Goal: Task Accomplishment & Management: Complete application form

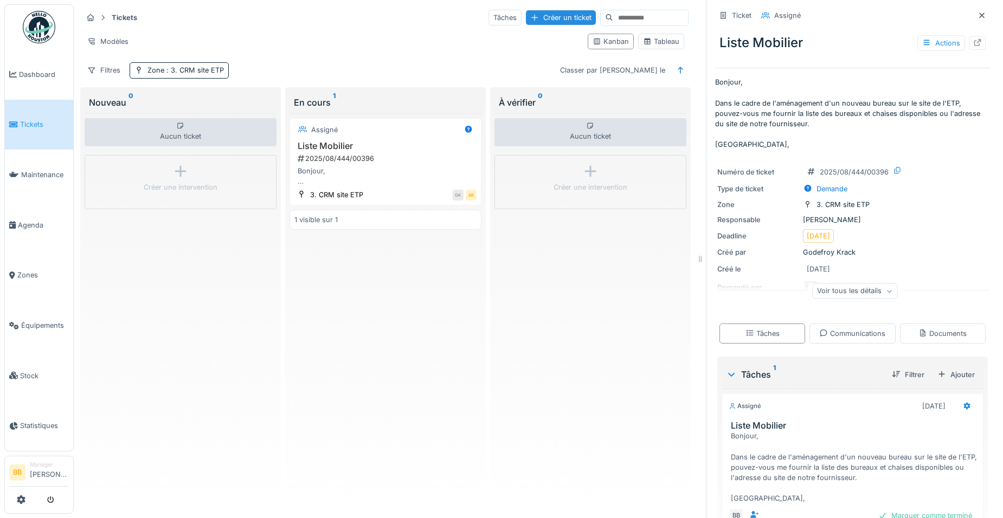
scroll to position [7, 0]
click at [527, 14] on div "Créer un ticket" at bounding box center [561, 17] width 70 height 15
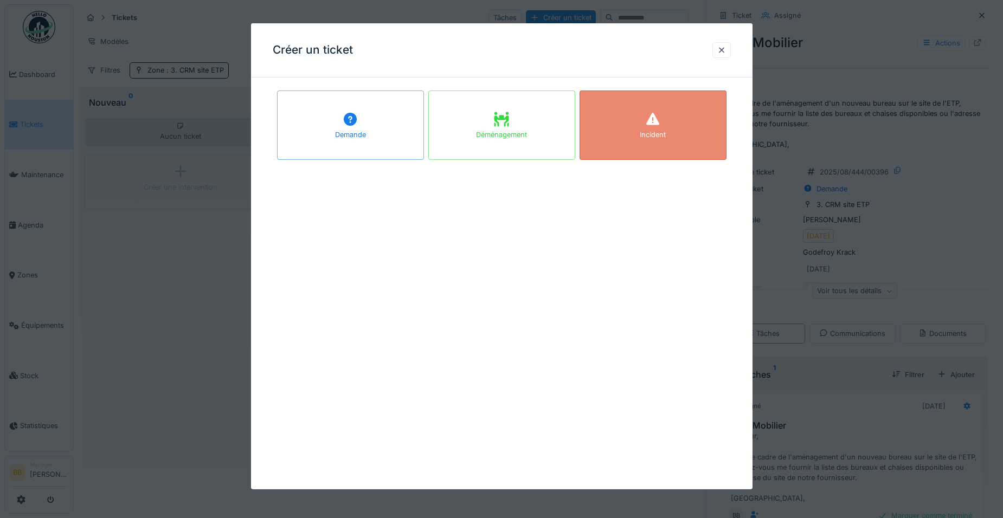
click at [649, 132] on div "Incident" at bounding box center [653, 135] width 26 height 10
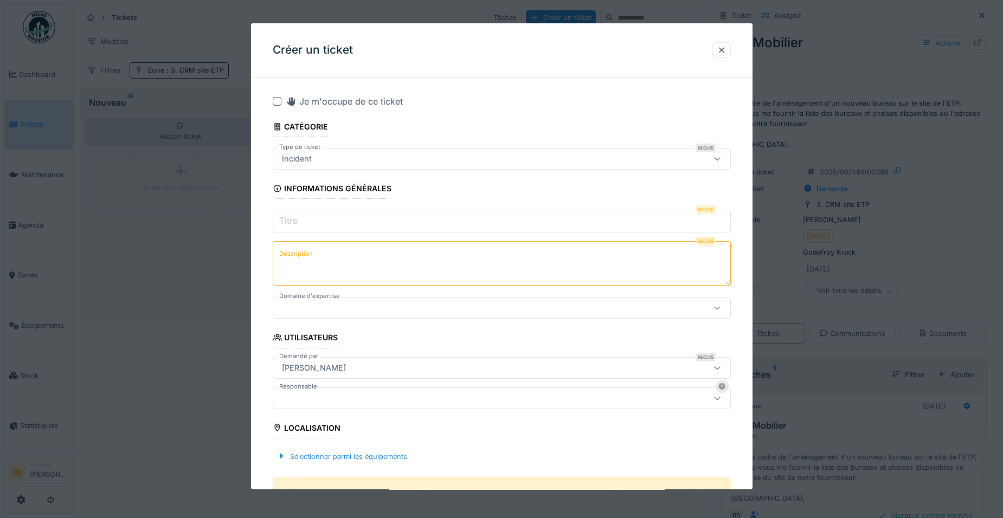
click at [364, 211] on input "Titre" at bounding box center [502, 221] width 458 height 23
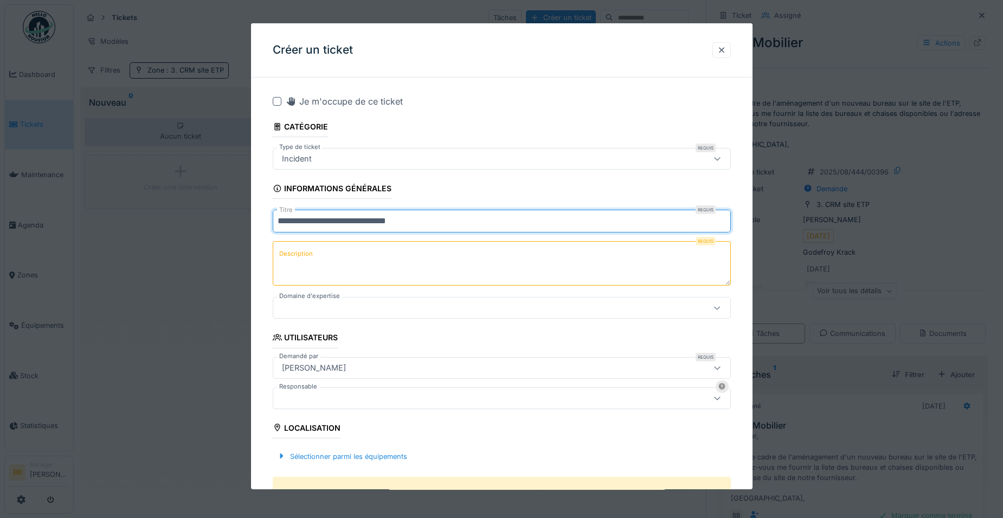
type input "**********"
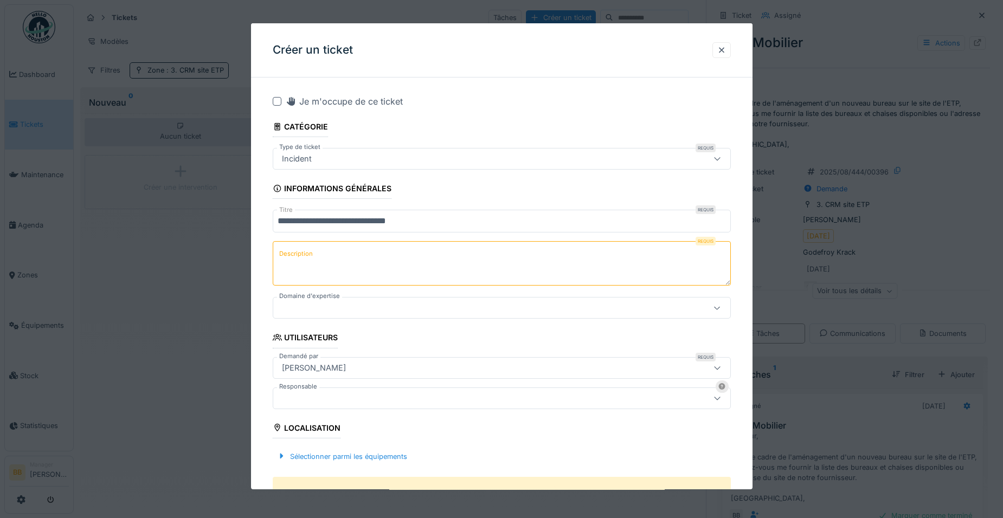
click at [353, 253] on textarea "Description" at bounding box center [502, 263] width 458 height 44
type textarea "**********"
click at [340, 311] on div at bounding box center [475, 308] width 395 height 12
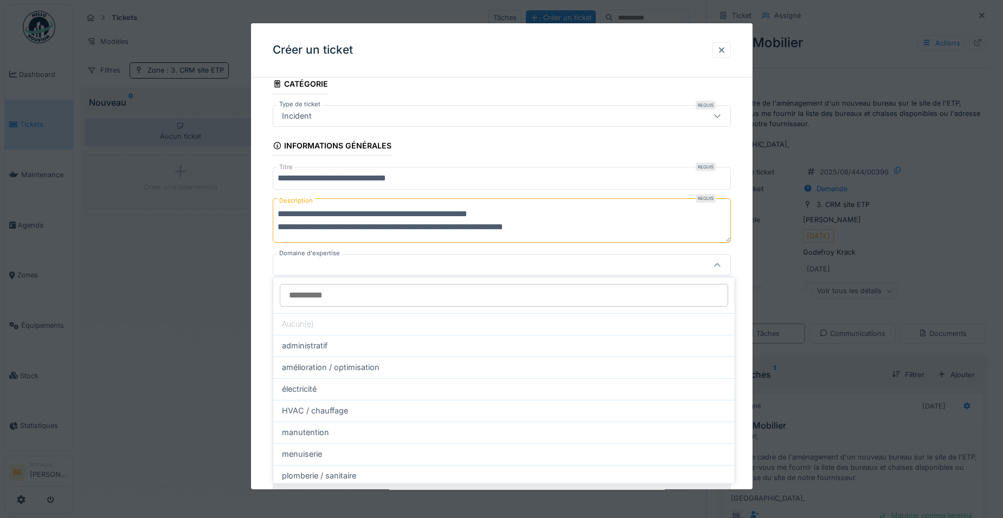
scroll to position [52, 0]
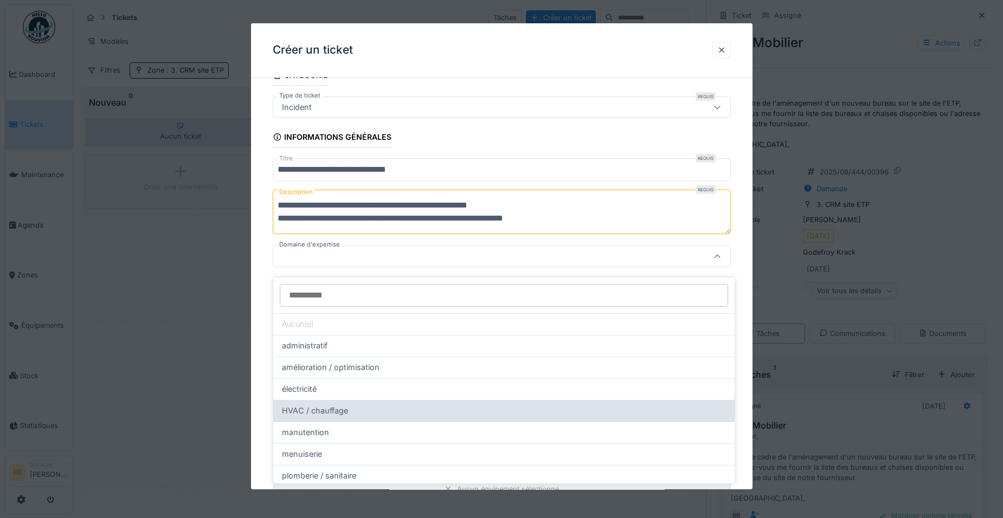
click at [376, 405] on div "HVAC / chauffage" at bounding box center [504, 411] width 444 height 12
type input "****"
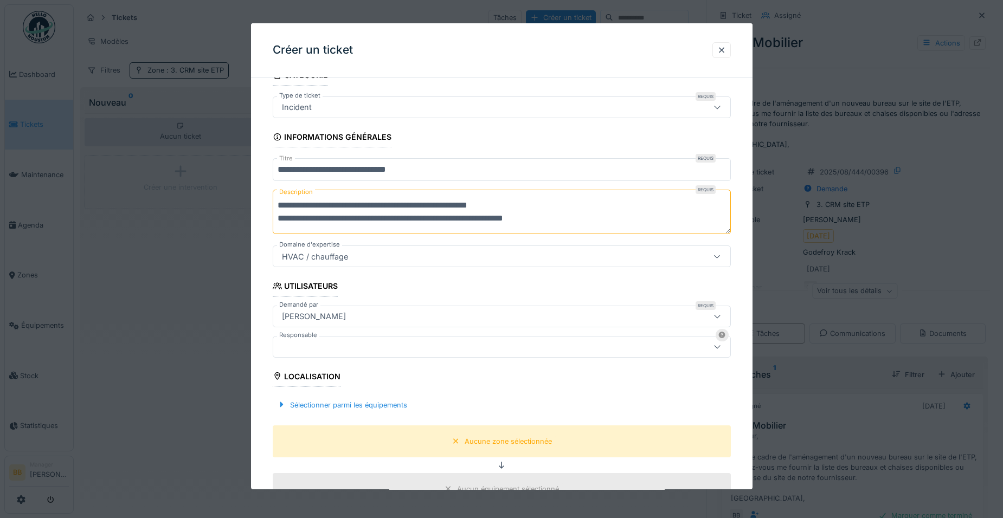
scroll to position [106, 0]
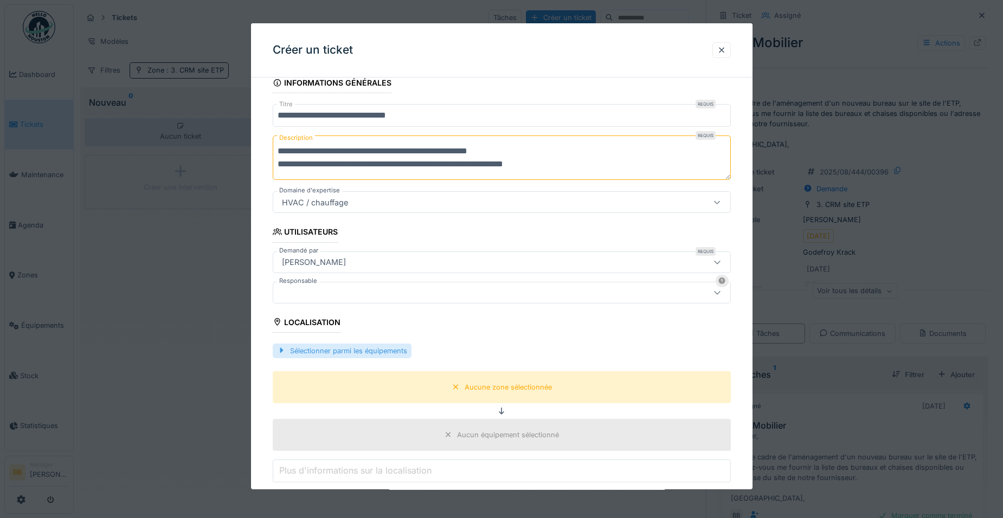
click at [299, 350] on div "Sélectionner parmi les équipements" at bounding box center [342, 351] width 139 height 15
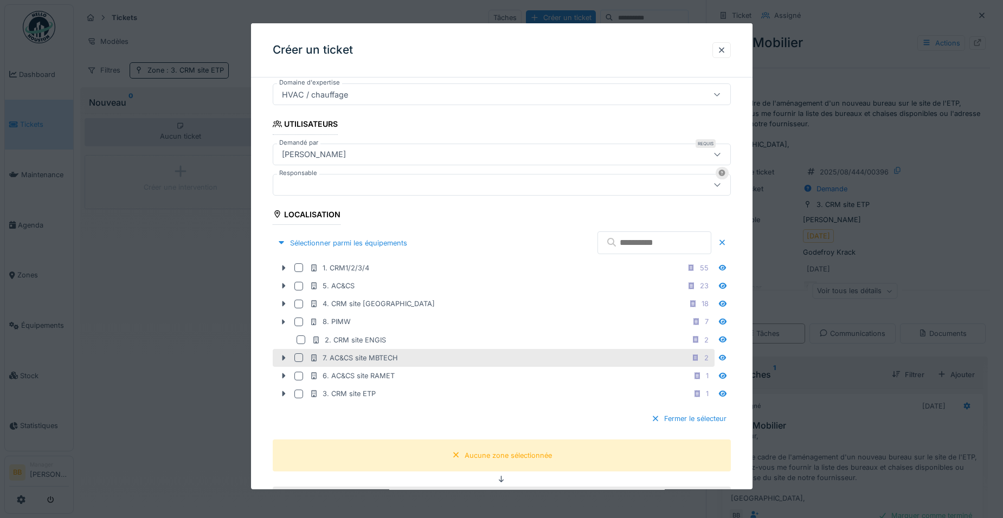
scroll to position [214, 0]
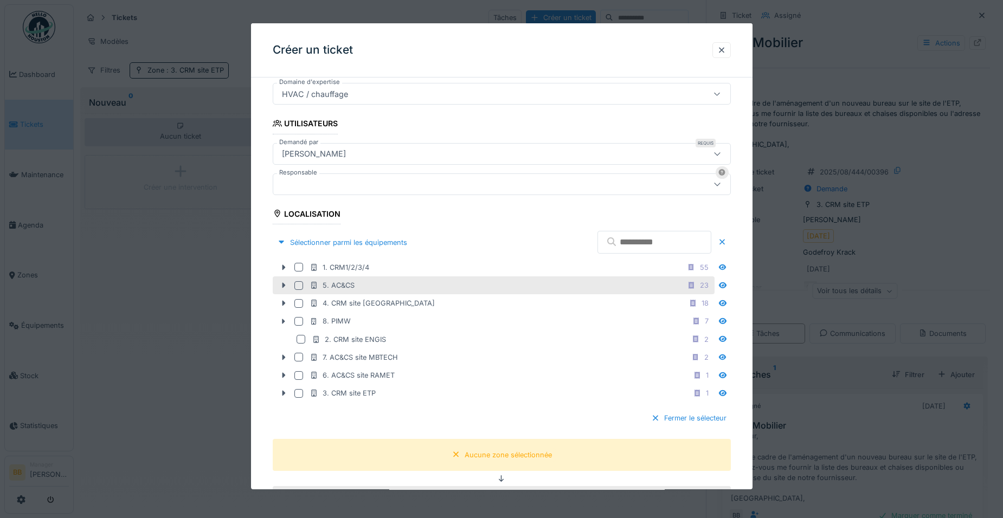
click at [299, 288] on div at bounding box center [298, 285] width 9 height 9
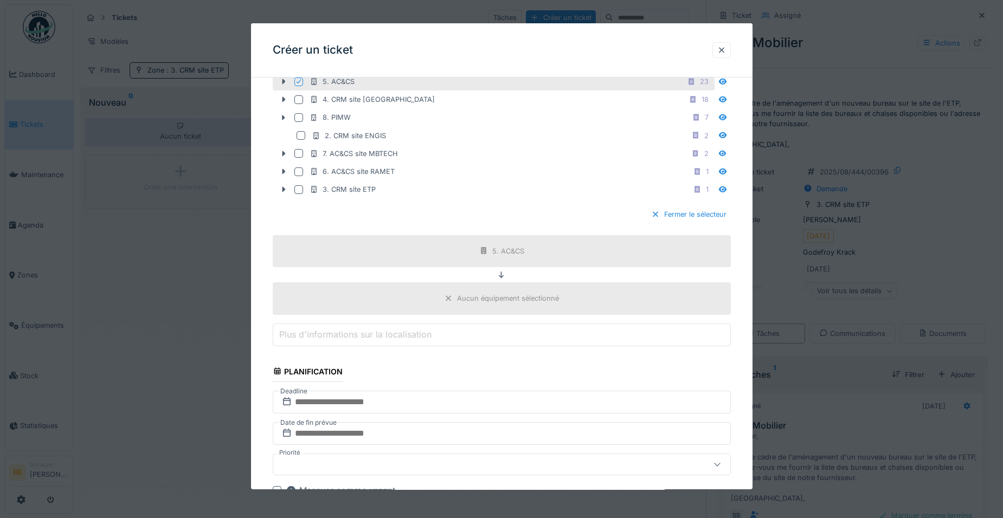
scroll to position [540, 0]
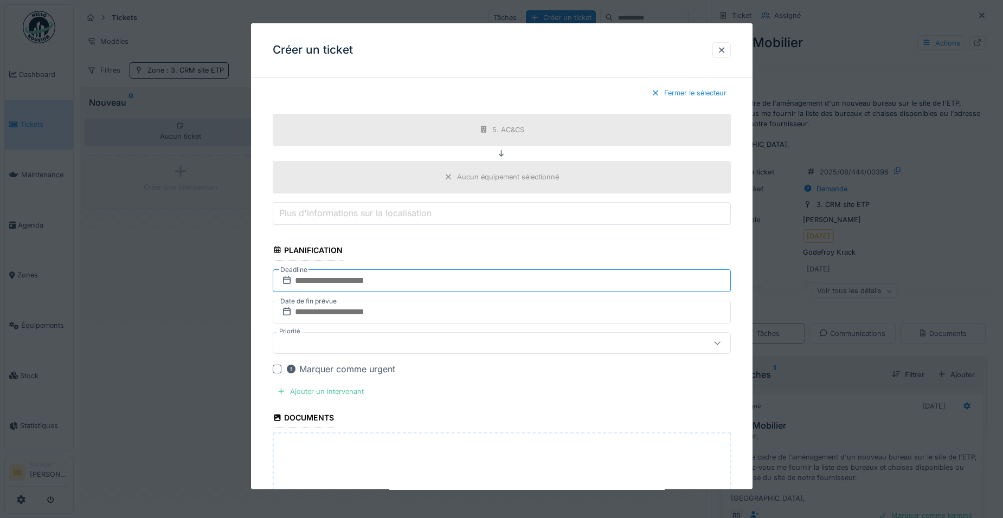
click at [402, 285] on input "text" at bounding box center [502, 281] width 458 height 23
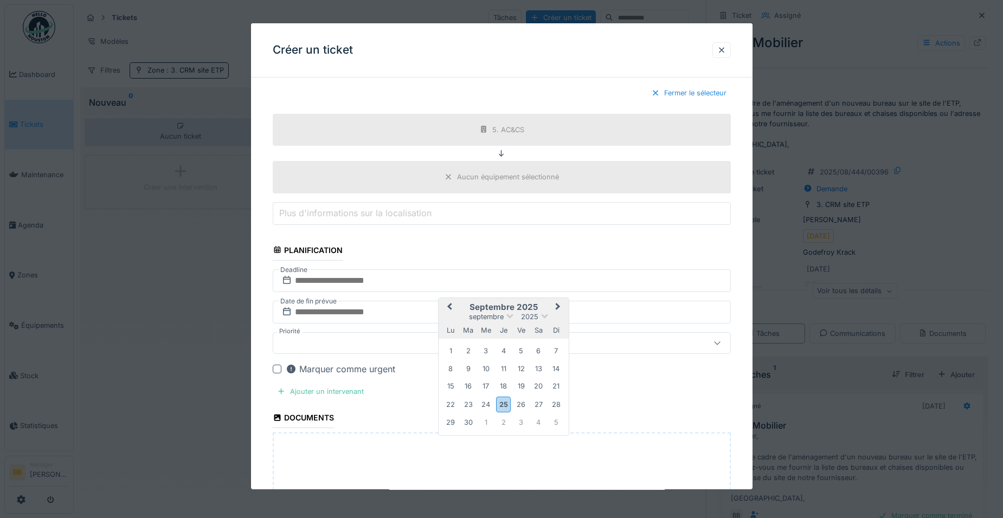
click at [558, 306] on span "Next Month" at bounding box center [558, 307] width 0 height 13
click at [524, 422] on div "31" at bounding box center [521, 421] width 15 height 15
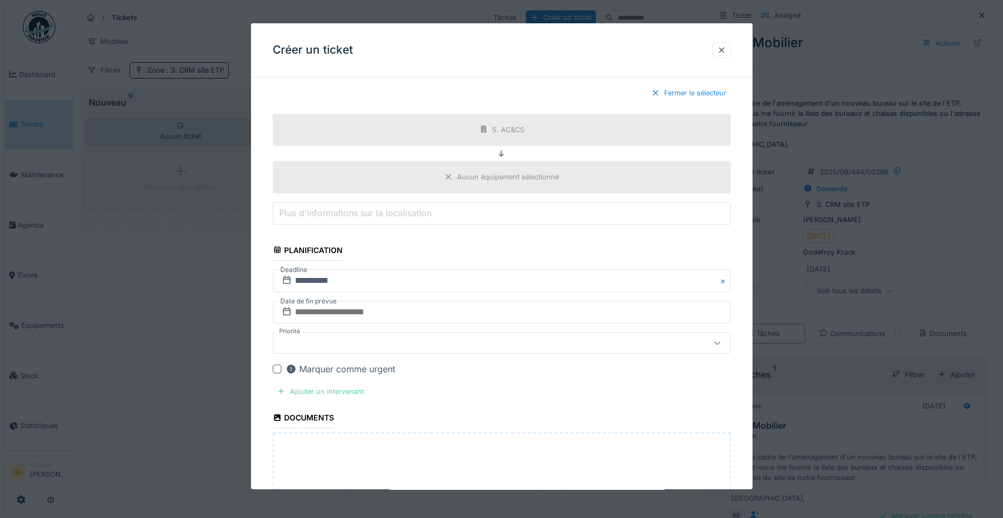
click at [351, 388] on div "Ajouter un intervenant" at bounding box center [320, 391] width 95 height 15
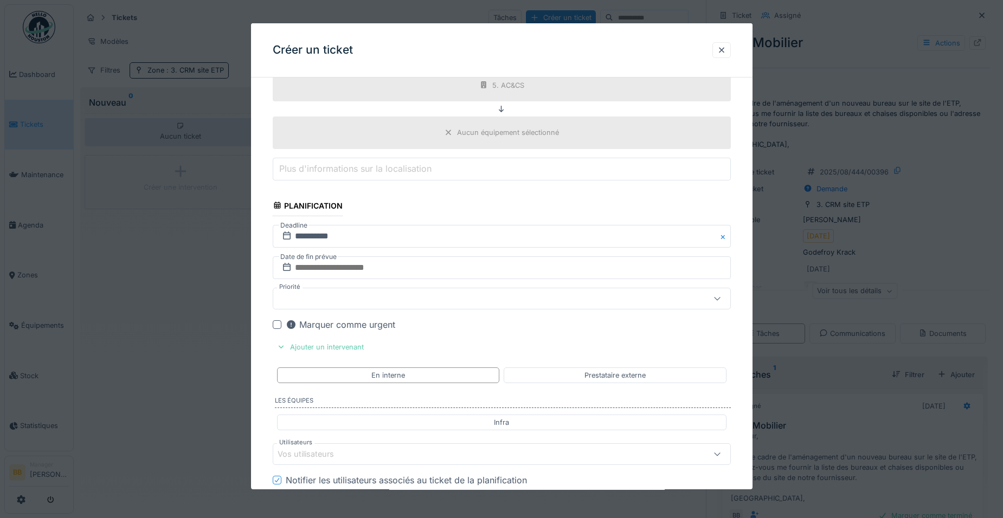
scroll to position [702, 0]
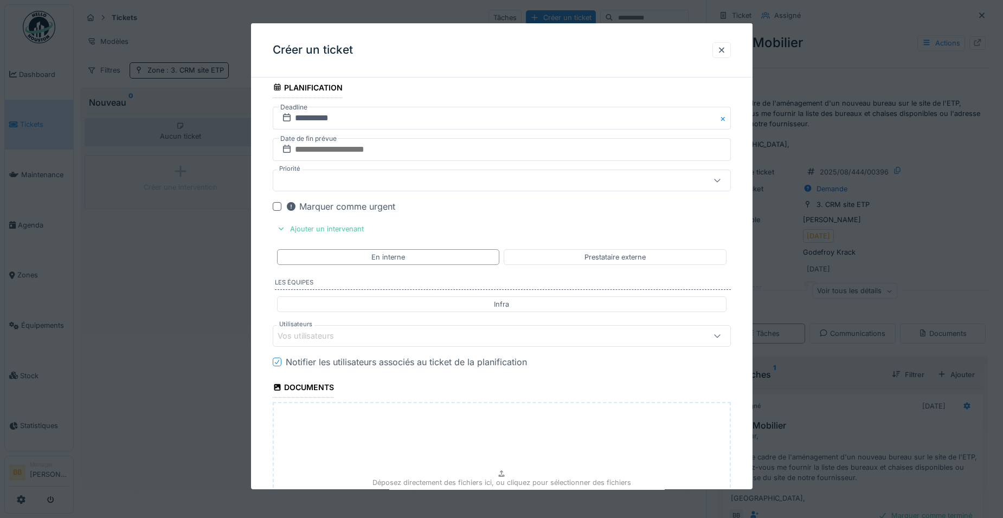
click at [345, 337] on div "Vos utilisateurs" at bounding box center [314, 336] width 72 height 12
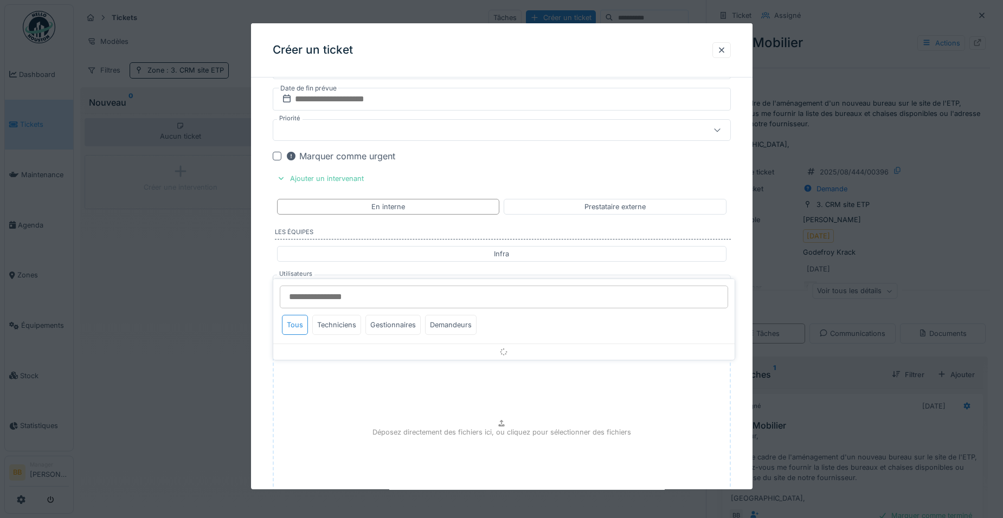
scroll to position [782, 0]
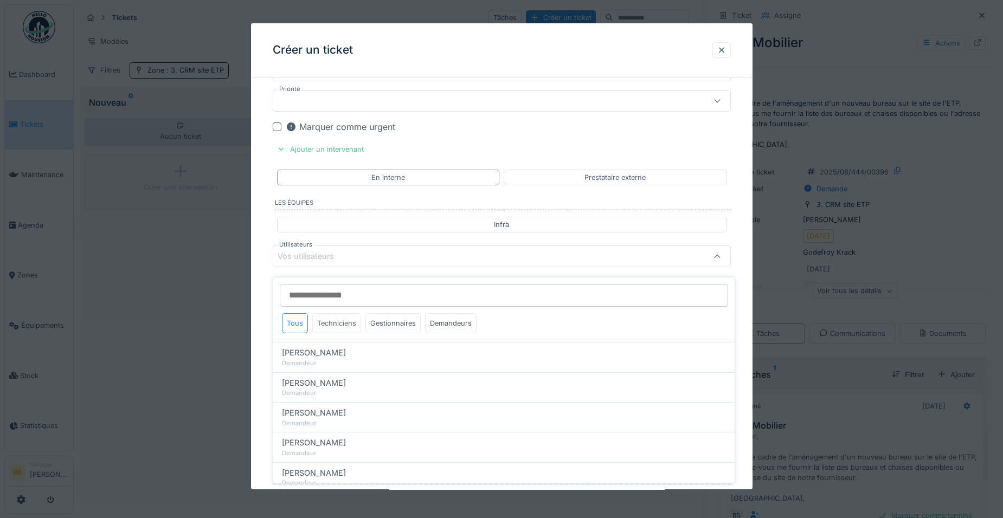
click at [345, 325] on div "Techniciens" at bounding box center [336, 323] width 49 height 20
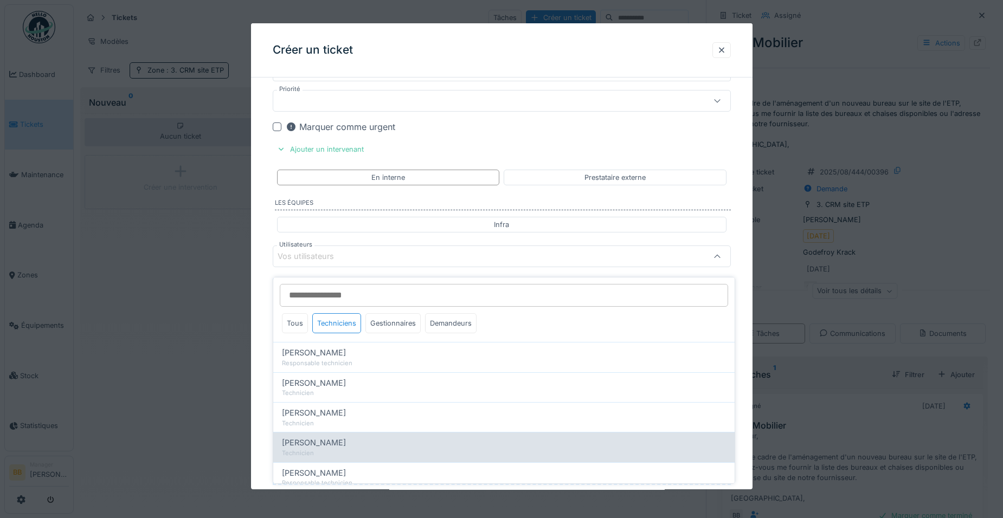
click at [308, 449] on div "Technicien" at bounding box center [504, 453] width 444 height 9
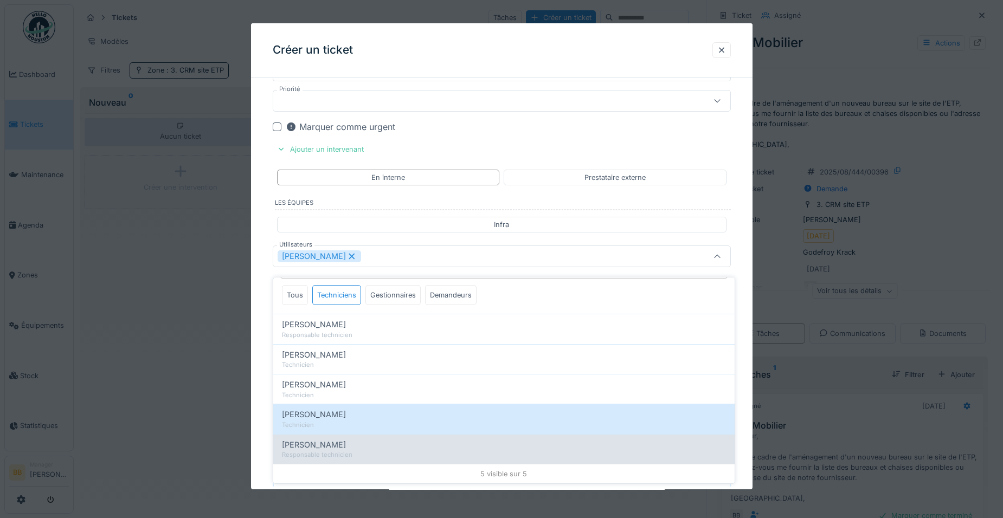
click at [308, 442] on span "Ronan Jurcaba" at bounding box center [314, 445] width 64 height 12
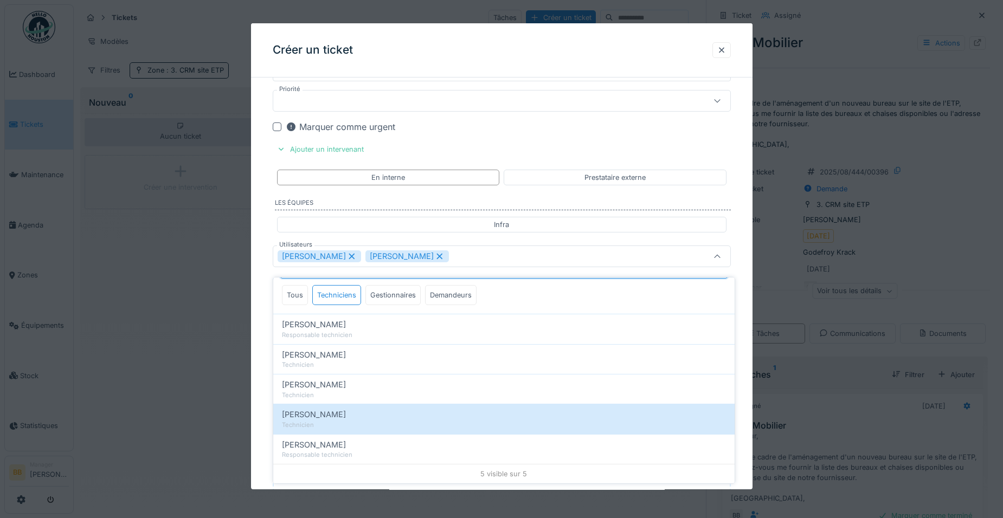
scroll to position [8, 0]
click at [347, 258] on icon at bounding box center [352, 257] width 10 height 8
type input "*****"
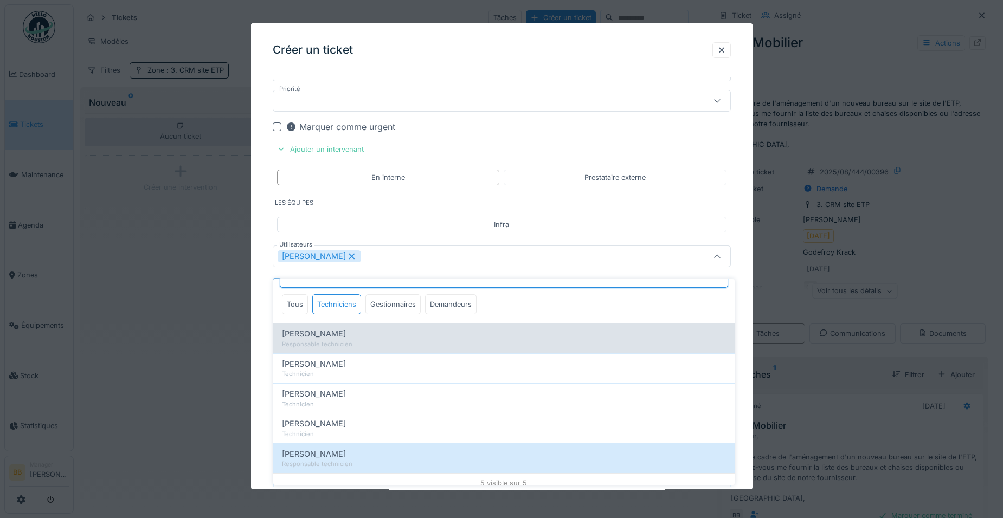
scroll to position [28, 0]
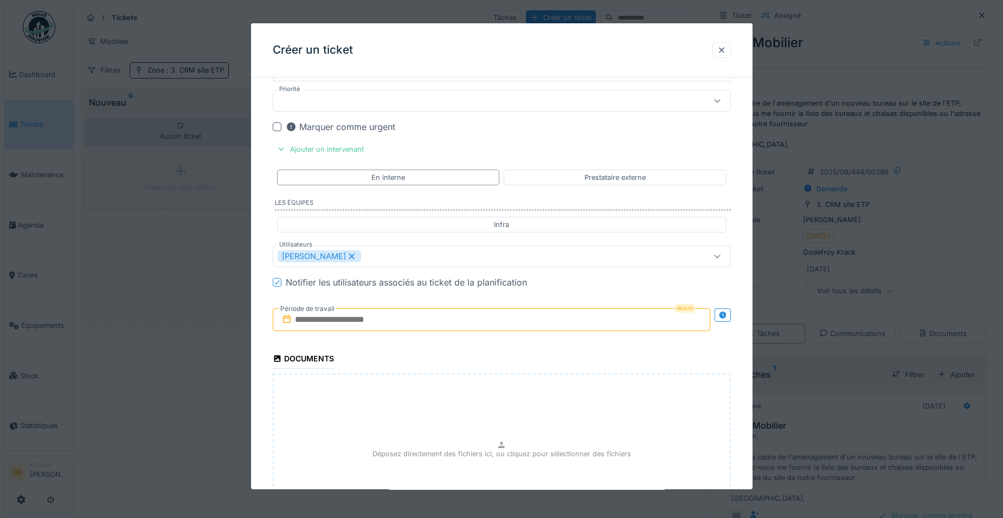
click at [433, 322] on input "text" at bounding box center [492, 320] width 438 height 23
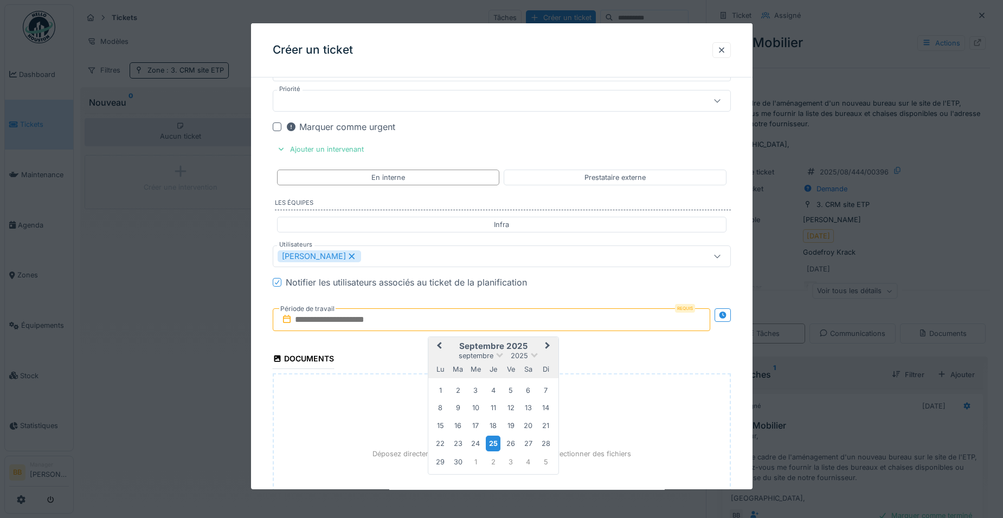
drag, startPoint x: 486, startPoint y: 445, endPoint x: 491, endPoint y: 438, distance: 9.0
click at [486, 445] on div "25" at bounding box center [493, 444] width 15 height 16
click at [548, 345] on span "Next Month" at bounding box center [548, 346] width 0 height 13
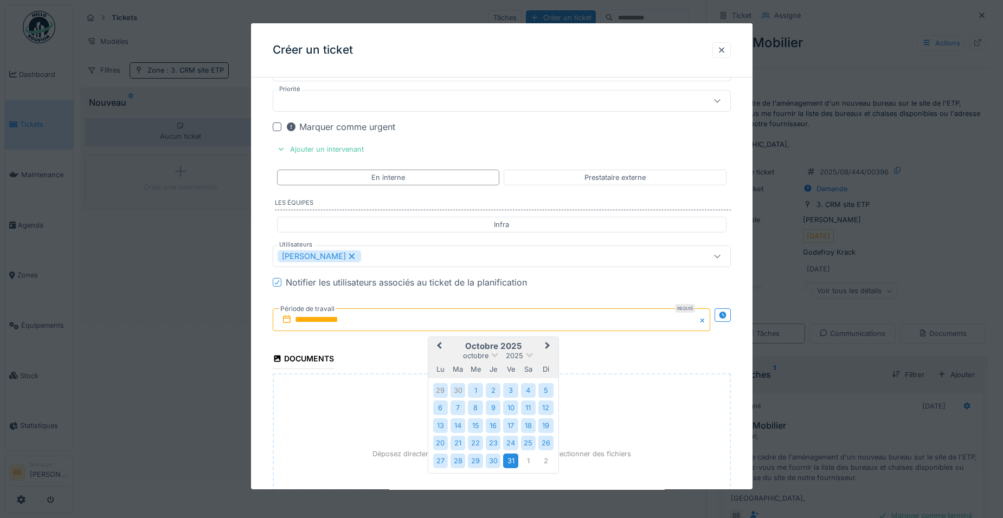
click at [511, 455] on div "31" at bounding box center [510, 461] width 15 height 15
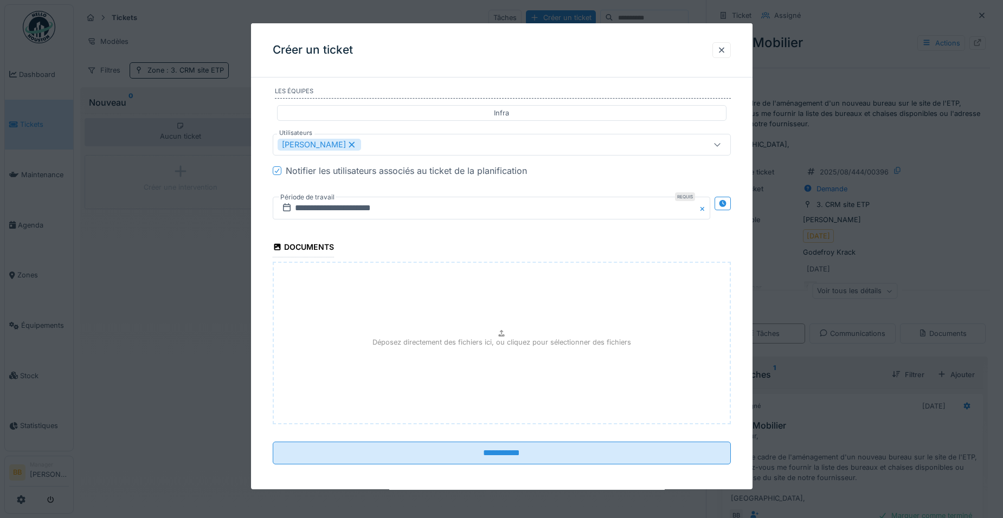
scroll to position [899, 0]
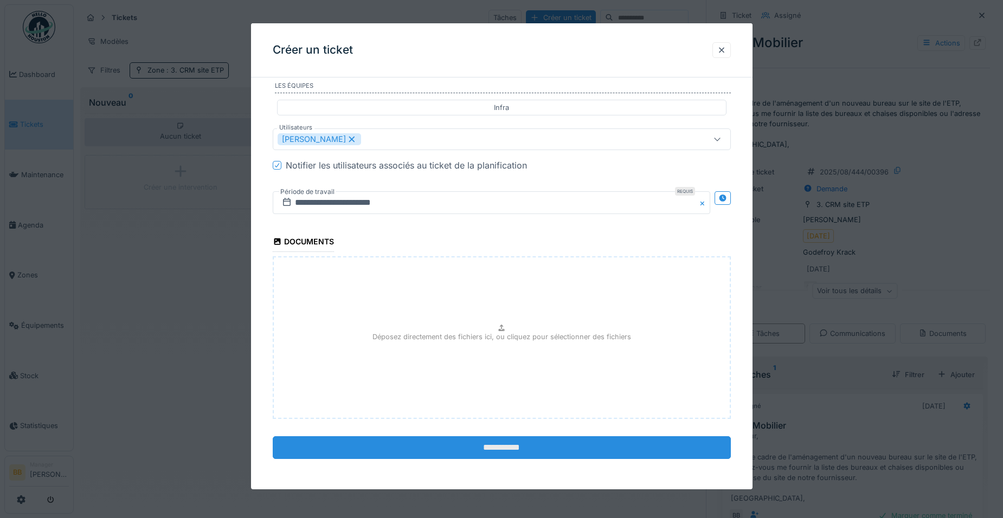
click at [510, 453] on input "**********" at bounding box center [502, 448] width 458 height 23
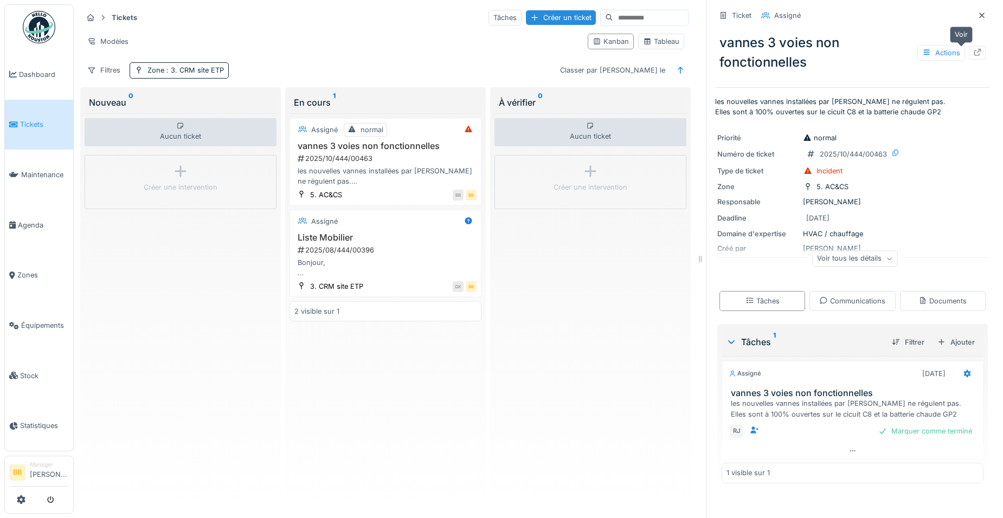
click at [974, 49] on icon at bounding box center [977, 52] width 7 height 7
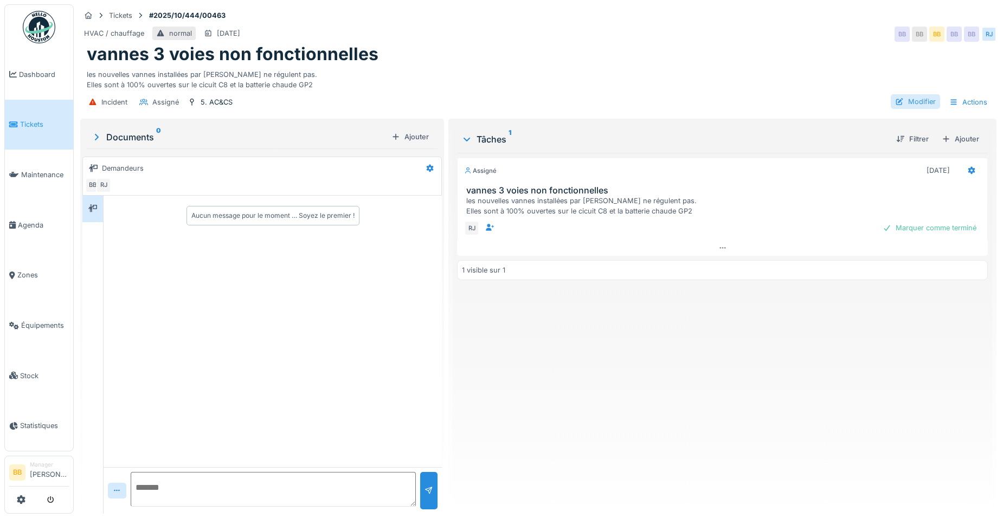
click at [909, 102] on div "Modifier" at bounding box center [915, 101] width 49 height 15
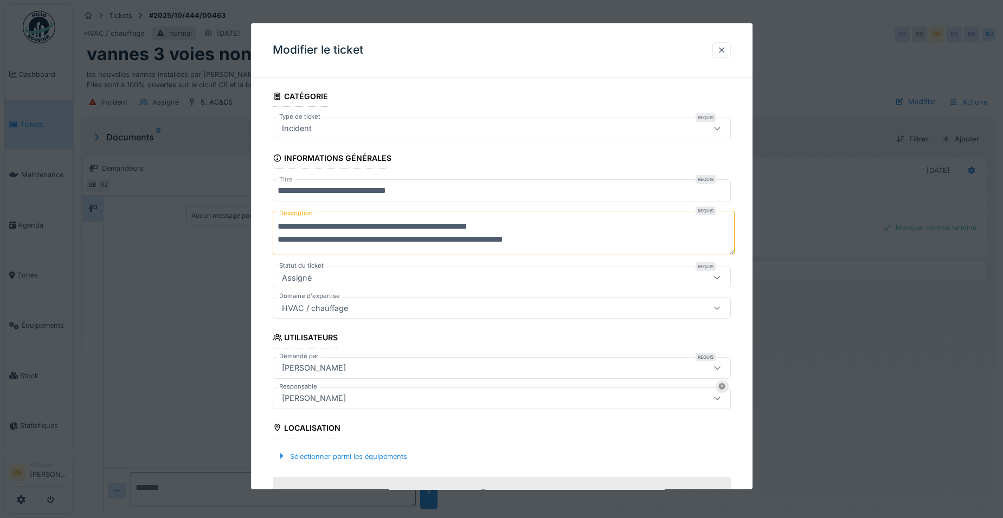
click at [723, 45] on div at bounding box center [721, 50] width 9 height 10
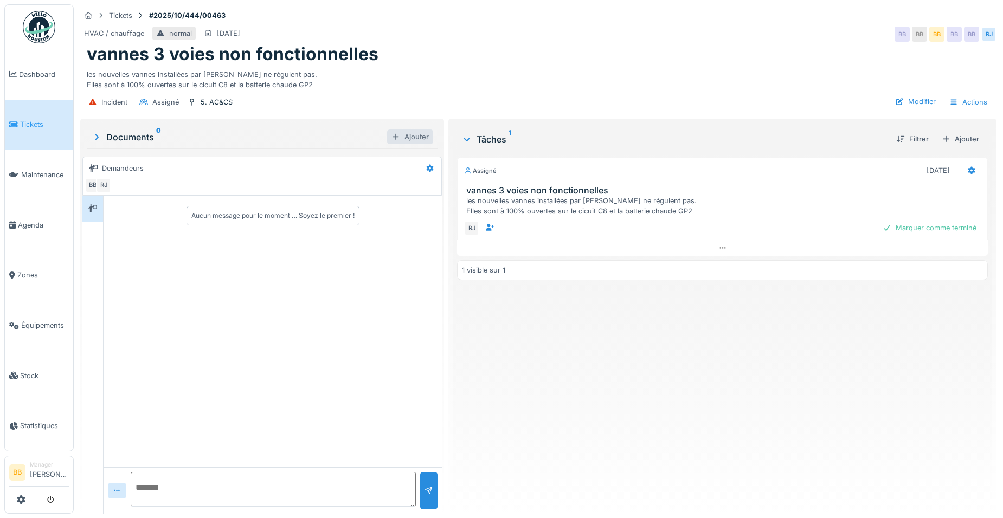
click at [412, 137] on div "Ajouter" at bounding box center [410, 137] width 46 height 15
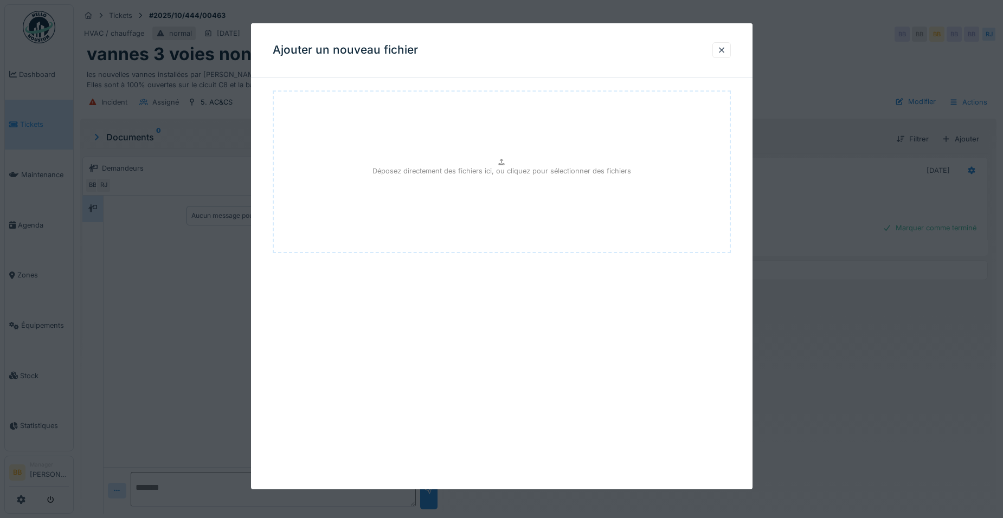
click at [463, 138] on div "Déposez directement des fichiers ici, ou cliquez pour sélectionner des fichiers" at bounding box center [502, 172] width 458 height 163
type input "**********"
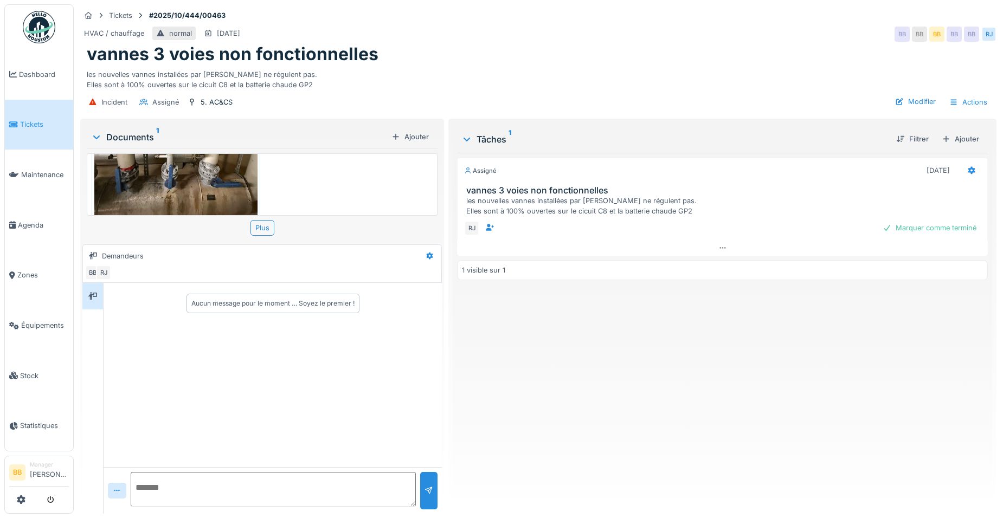
scroll to position [182, 0]
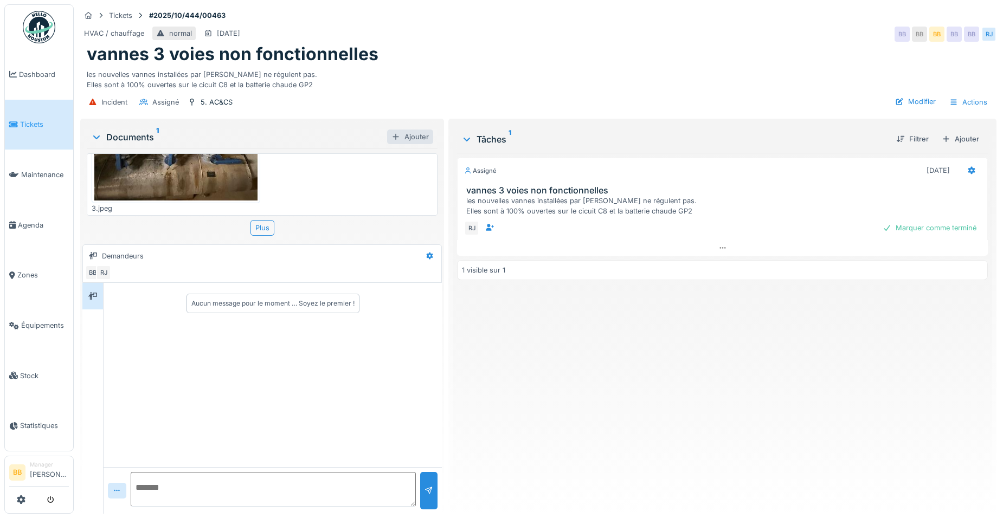
click at [397, 132] on div at bounding box center [396, 137] width 9 height 10
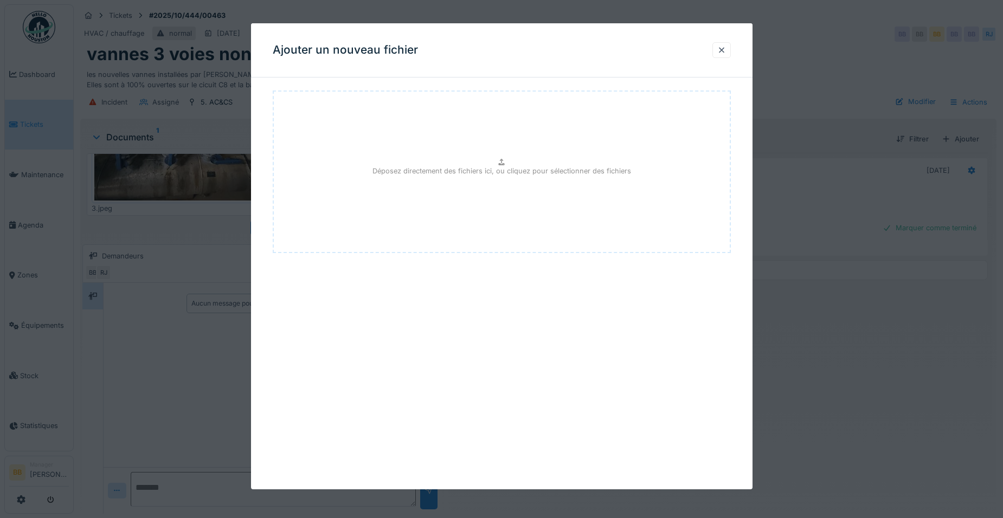
click at [429, 156] on div "Déposez directement des fichiers ici, ou cliquez pour sélectionner des fichiers" at bounding box center [502, 172] width 458 height 163
type input "**********"
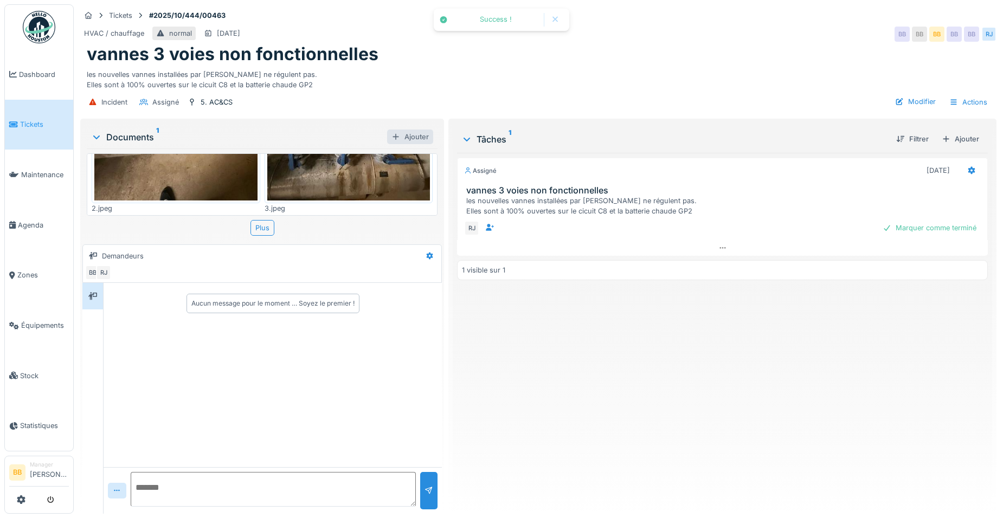
click at [421, 135] on div "Ajouter" at bounding box center [410, 137] width 46 height 15
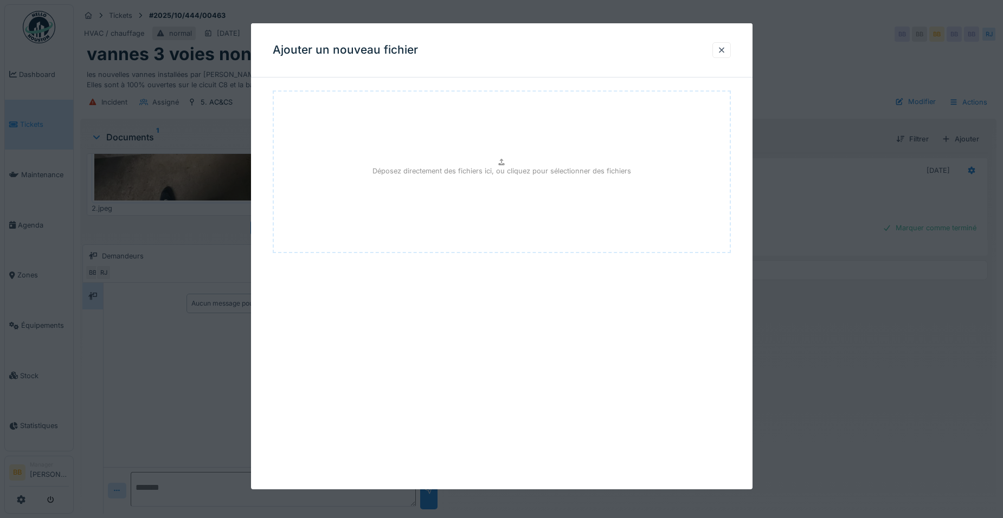
click at [453, 162] on div "Déposez directement des fichiers ici, ou cliquez pour sélectionner des fichiers" at bounding box center [502, 172] width 458 height 163
type input "**********"
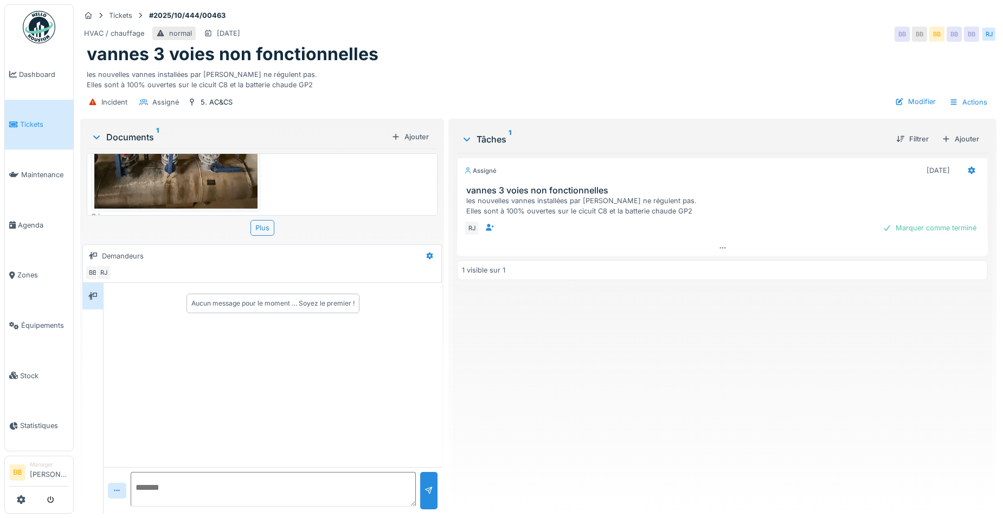
scroll to position [0, 0]
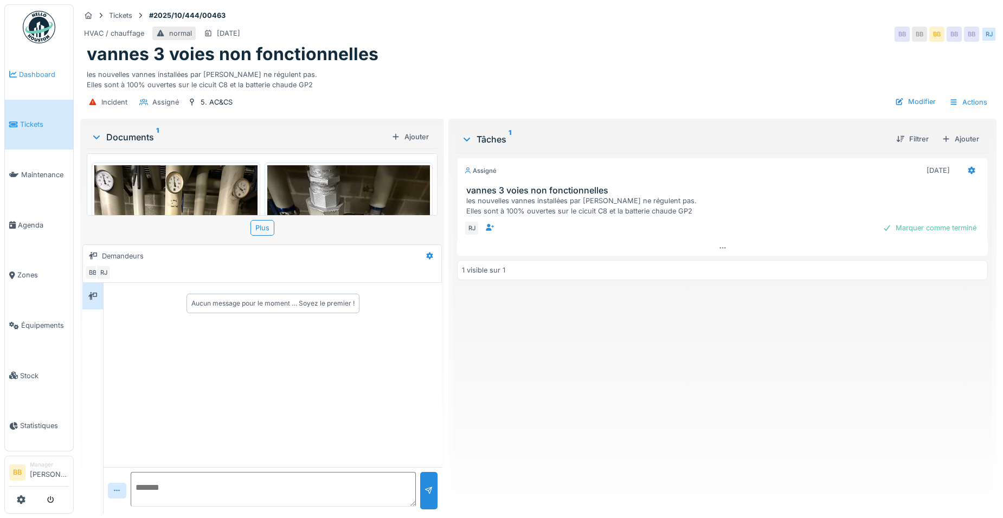
click at [44, 81] on link "Dashboard" at bounding box center [39, 74] width 68 height 50
